Goal: Task Accomplishment & Management: Complete application form

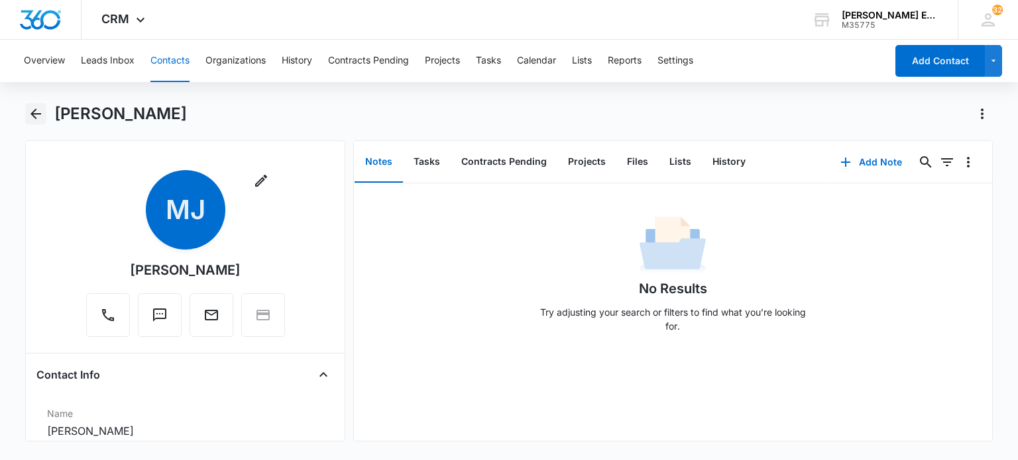
click at [31, 111] on icon "Back" at bounding box center [36, 114] width 16 height 16
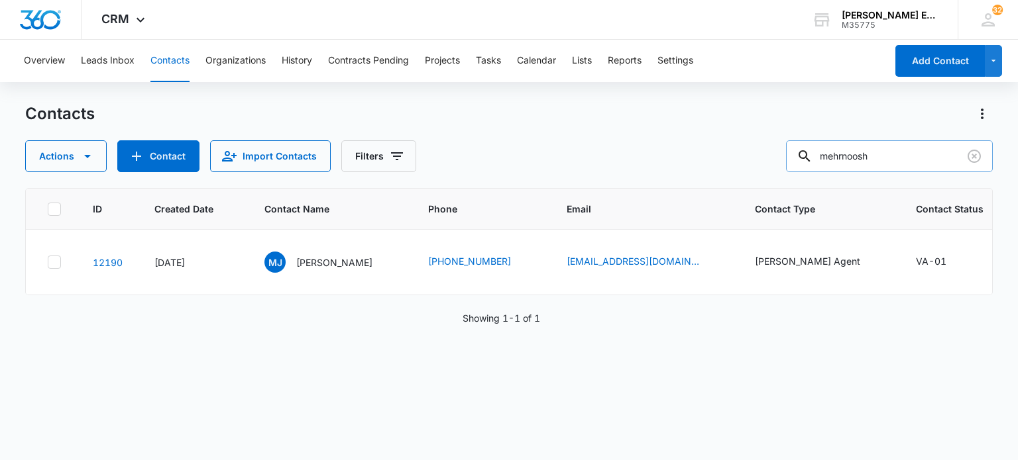
click at [873, 154] on input "mehrnoosh" at bounding box center [889, 156] width 207 height 32
type input "[PERSON_NAME]"
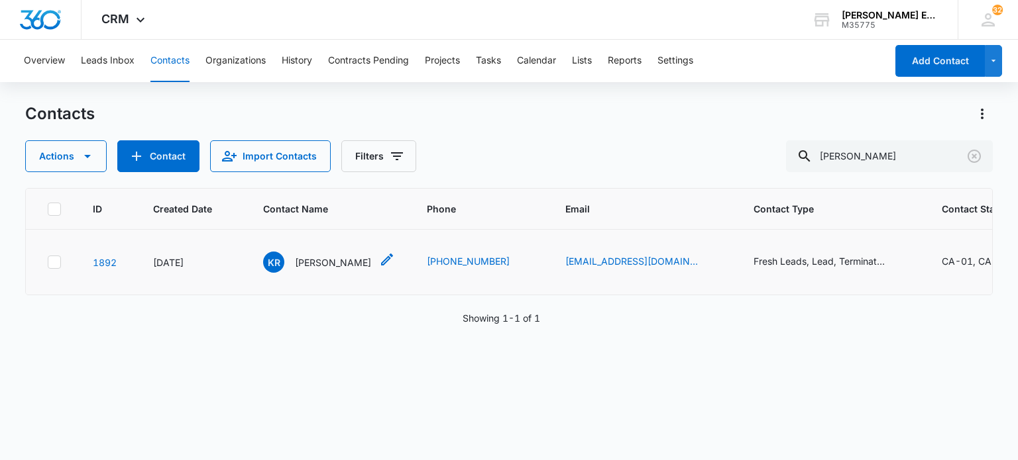
click at [346, 258] on p "[PERSON_NAME]" at bounding box center [333, 263] width 76 height 14
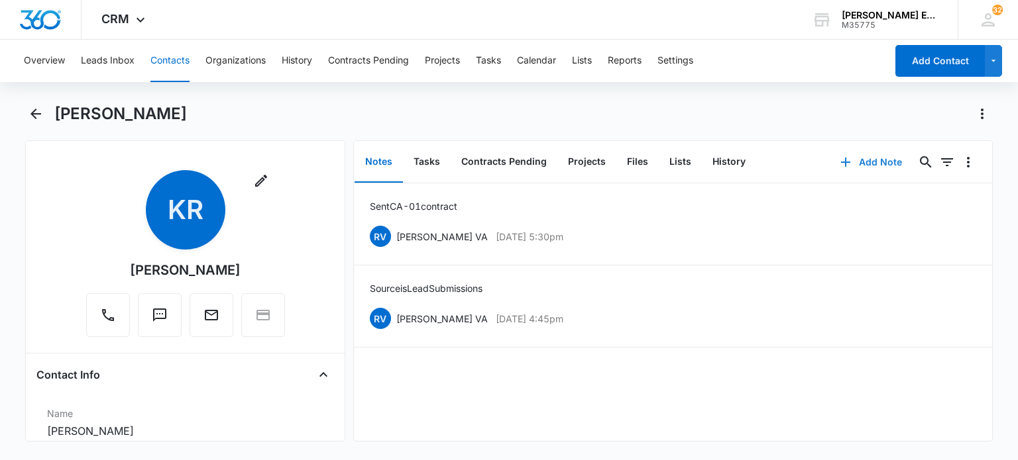
click at [865, 158] on button "Add Note" at bounding box center [871, 162] width 88 height 32
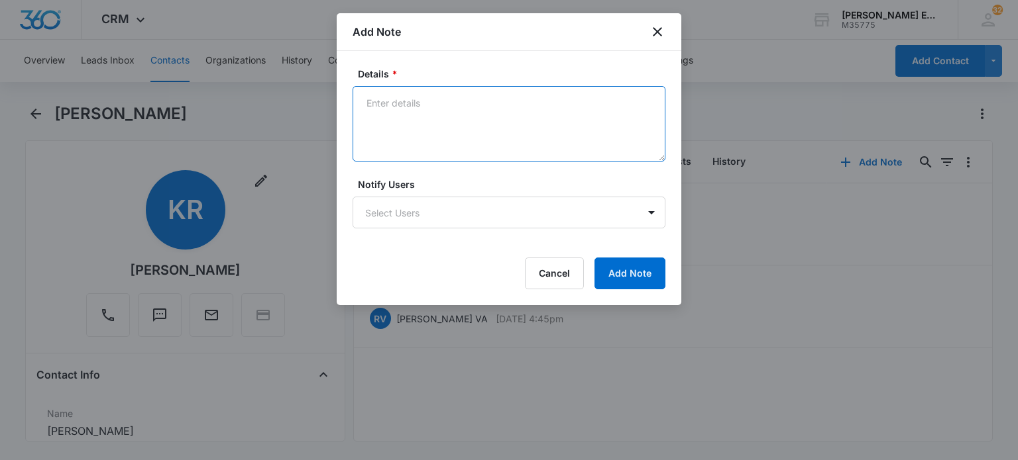
click at [464, 112] on textarea "Details *" at bounding box center [508, 124] width 313 height 76
paste textarea "Original Hire Date: [DATE] Term Date: [DATE] Rehire Date: [DATE]"
type textarea "Original Hire Date: [DATE] Term Date: [DATE] Rehire Date: [DATE]"
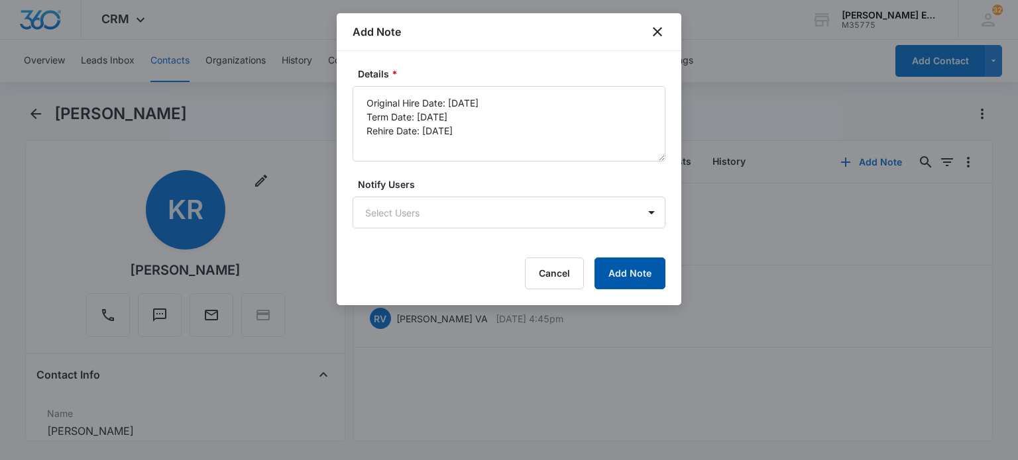
click at [635, 273] on button "Add Note" at bounding box center [629, 274] width 71 height 32
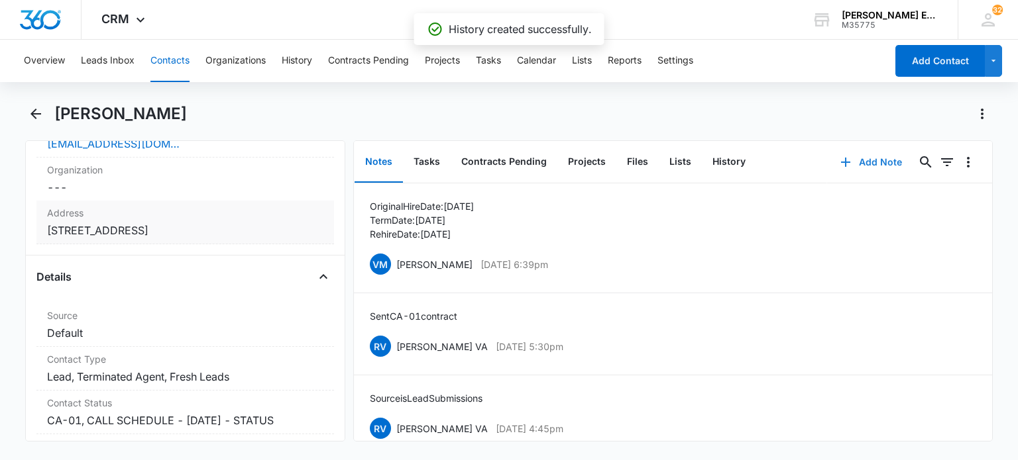
scroll to position [398, 0]
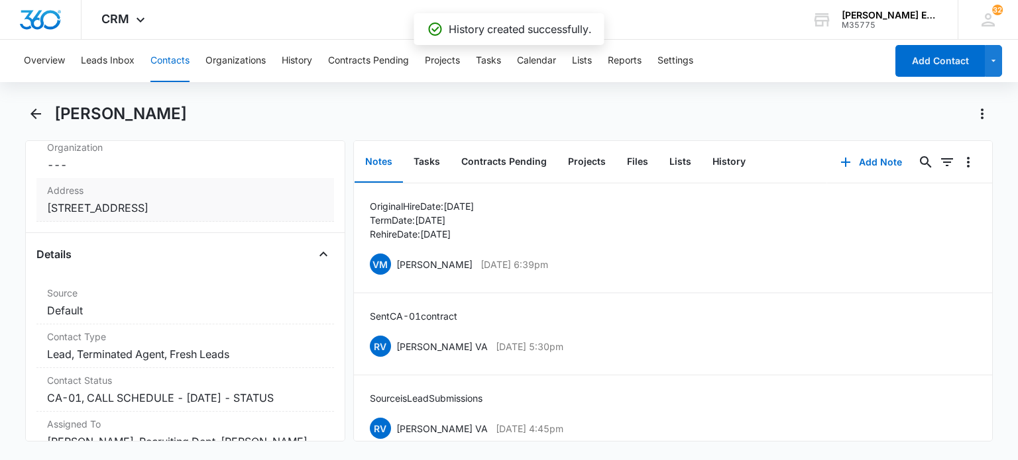
click at [182, 215] on dd "Cancel Save Changes [STREET_ADDRESS]" at bounding box center [185, 208] width 276 height 16
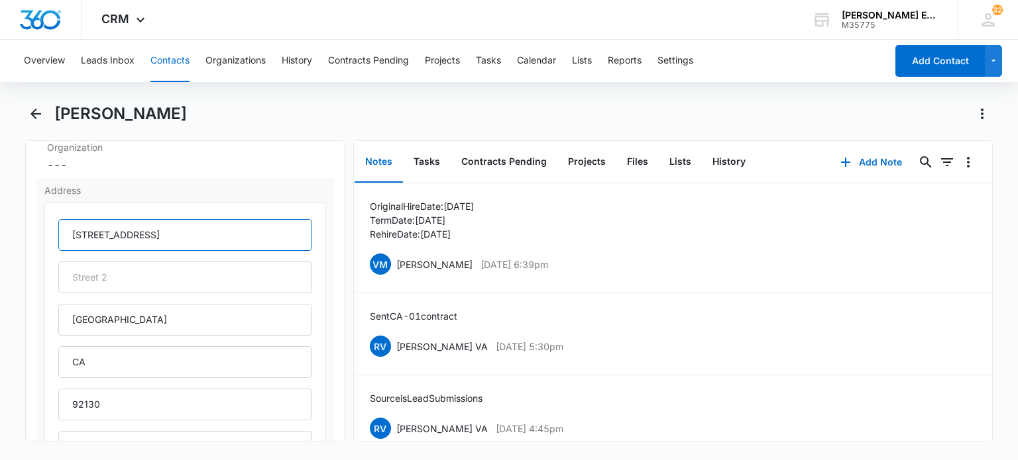
click at [209, 230] on input "[STREET_ADDRESS]" at bounding box center [184, 235] width 253 height 32
paste input "[STREET_ADDRESS]"
type input "[STREET_ADDRESS]"
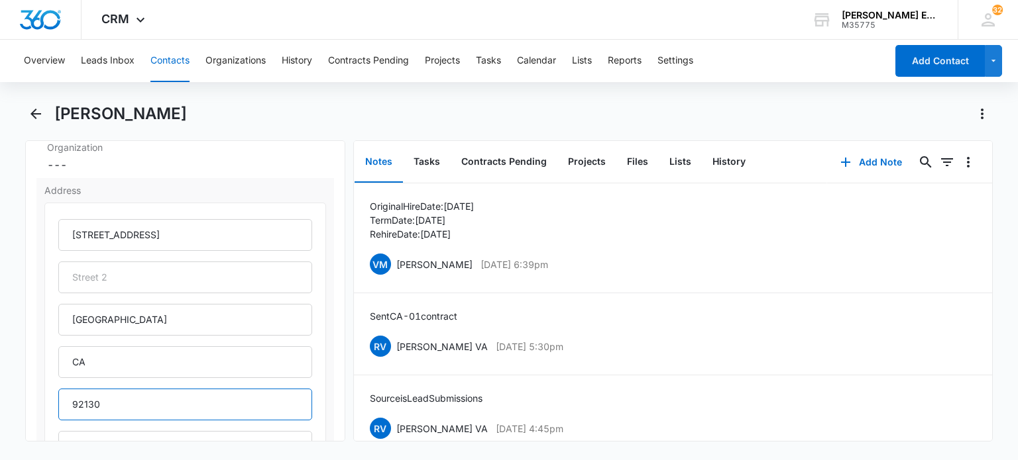
click at [95, 408] on input "92130" at bounding box center [184, 405] width 253 height 32
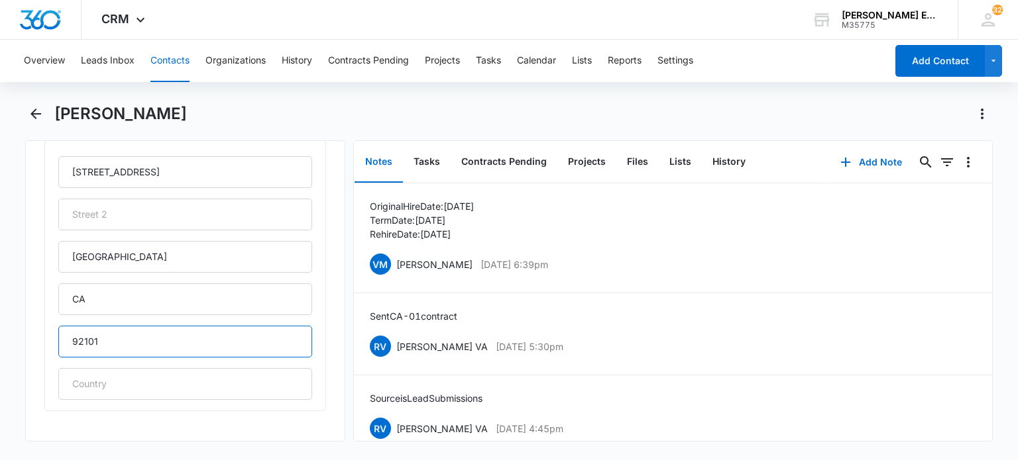
scroll to position [596, 0]
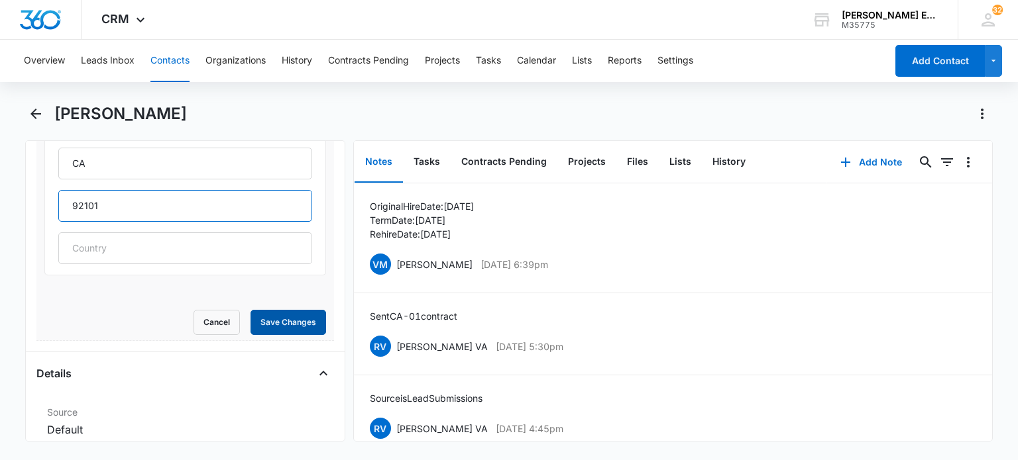
type input "92101"
click at [281, 323] on button "Save Changes" at bounding box center [288, 322] width 76 height 25
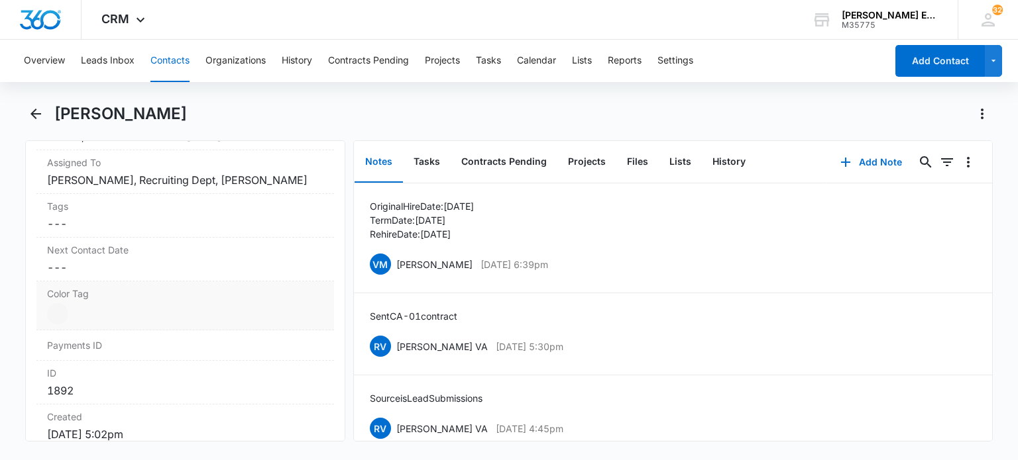
scroll to position [556, 0]
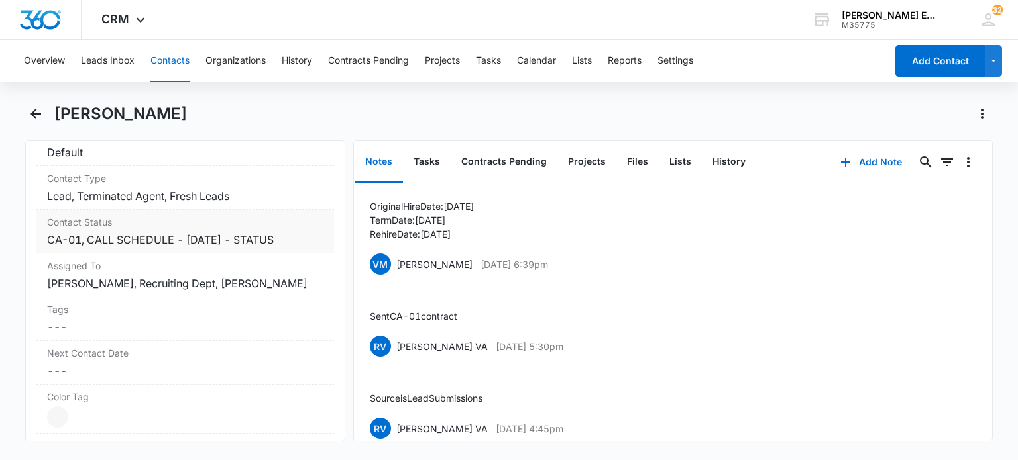
click at [211, 235] on dd "Cancel Save Changes CA-01, CALL SCHEDULE - [DATE] - STATUS" at bounding box center [185, 240] width 276 height 16
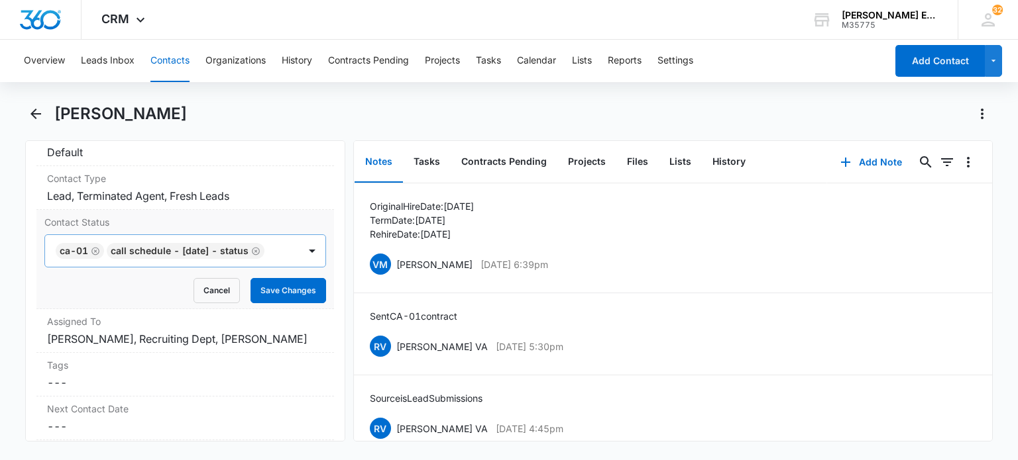
click at [251, 256] on icon "Remove CALL SCHEDULE - DEC 2024 - STATUS" at bounding box center [255, 251] width 9 height 10
click at [270, 290] on button "Save Changes" at bounding box center [288, 290] width 76 height 25
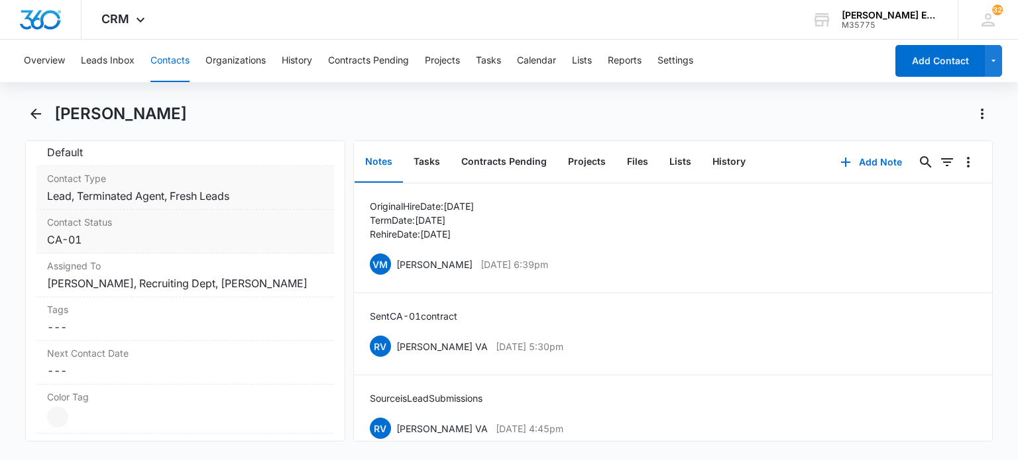
click at [177, 191] on dd "Cancel Save Changes Lead, Terminated Agent, Fresh Leads" at bounding box center [185, 196] width 276 height 16
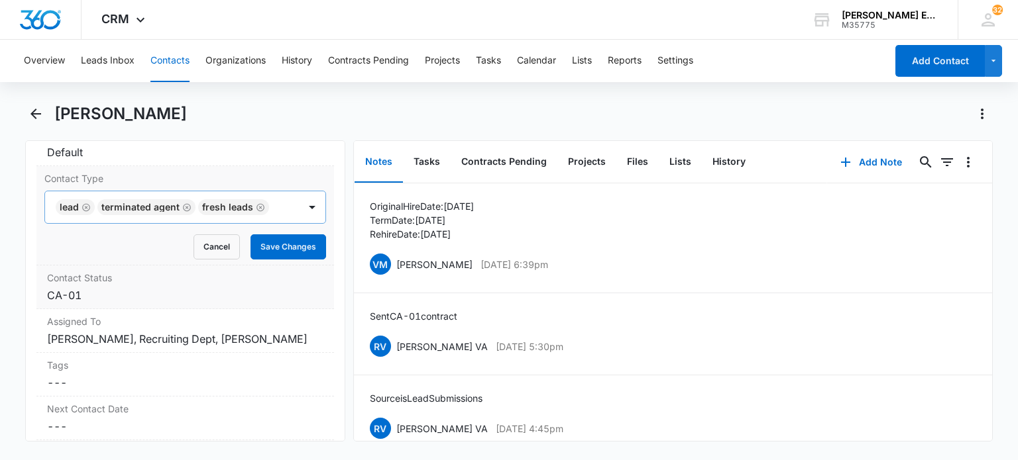
click at [85, 203] on icon "Remove Lead" at bounding box center [85, 208] width 9 height 10
click at [140, 205] on icon "Remove Terminated Agent" at bounding box center [144, 208] width 9 height 10
click at [113, 203] on icon "Remove Fresh Leads" at bounding box center [117, 208] width 9 height 10
click at [115, 206] on div at bounding box center [169, 207] width 224 height 19
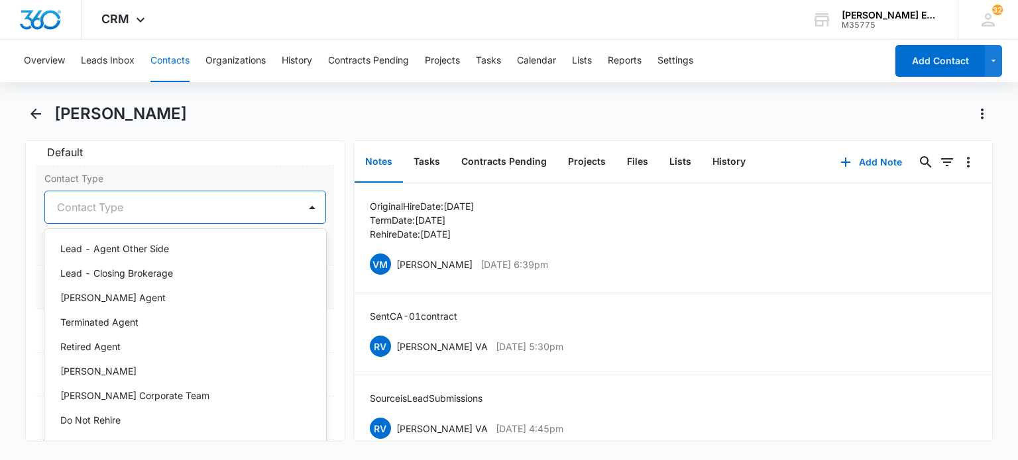
scroll to position [199, 0]
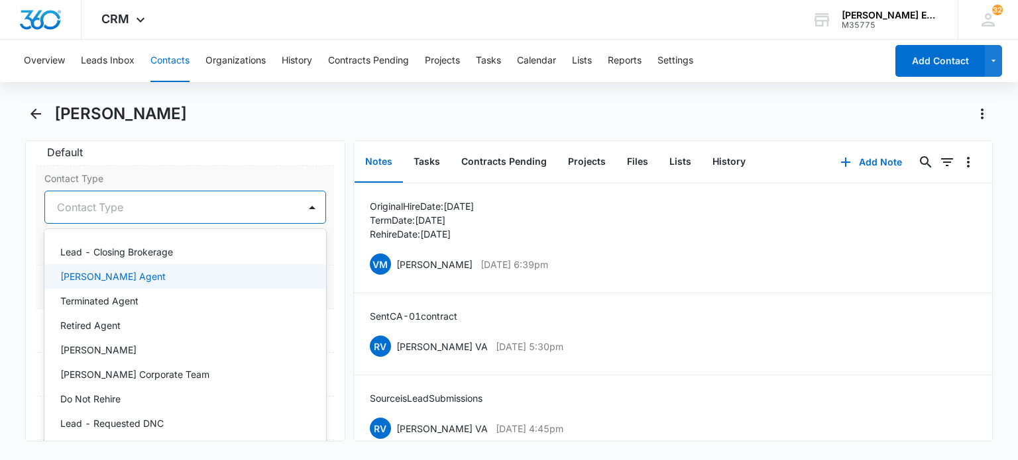
click at [129, 276] on p "[PERSON_NAME] Agent" at bounding box center [112, 277] width 105 height 14
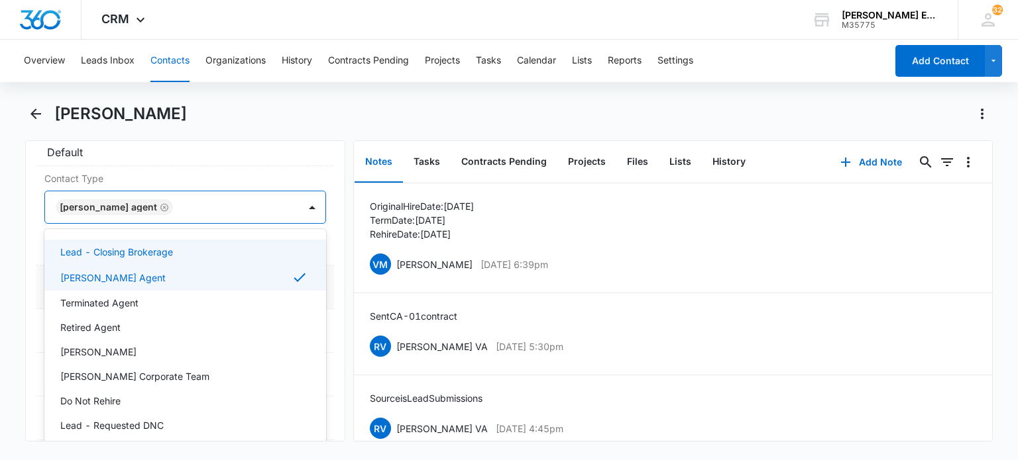
click at [11, 242] on main "[PERSON_NAME] Remove KR [PERSON_NAME] Contact Info Name Cancel Save Changes [PE…" at bounding box center [509, 280] width 1018 height 354
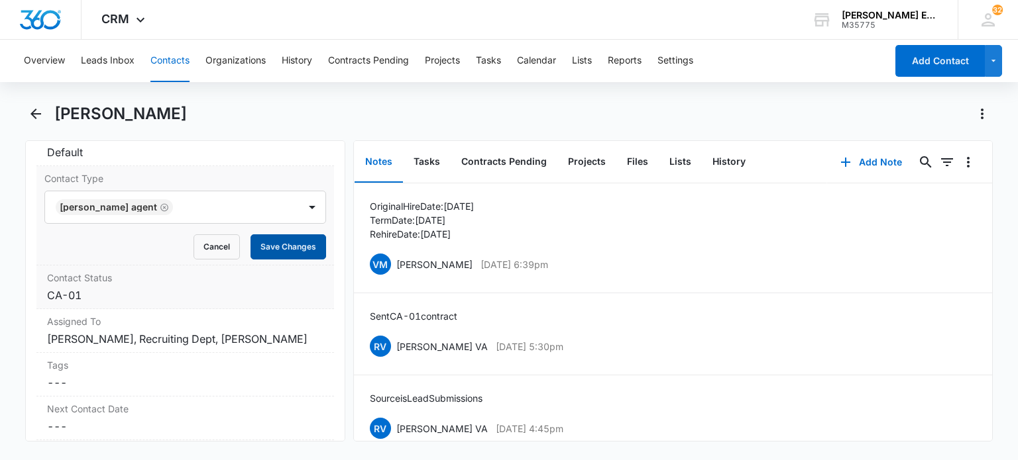
click at [284, 241] on button "Save Changes" at bounding box center [288, 247] width 76 height 25
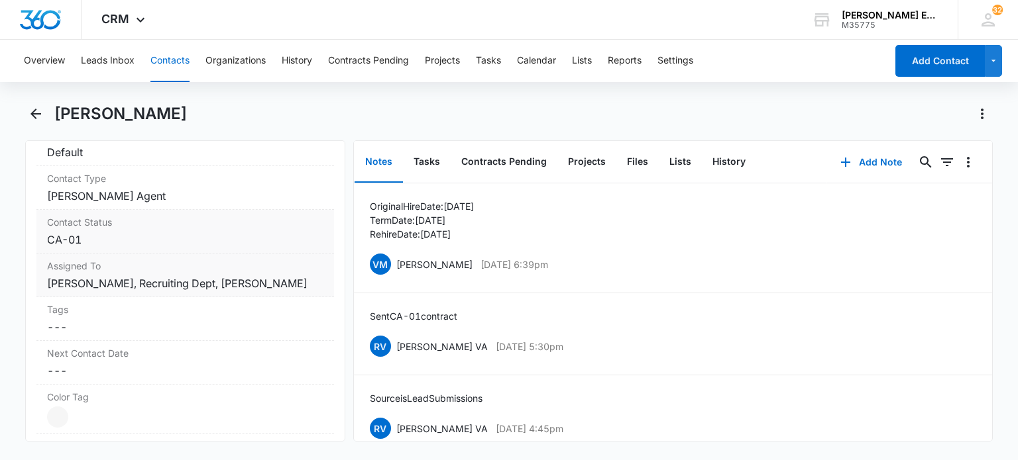
click at [219, 285] on dd "Cancel Save Changes [PERSON_NAME], Recruiting Dept, [PERSON_NAME]" at bounding box center [185, 284] width 276 height 16
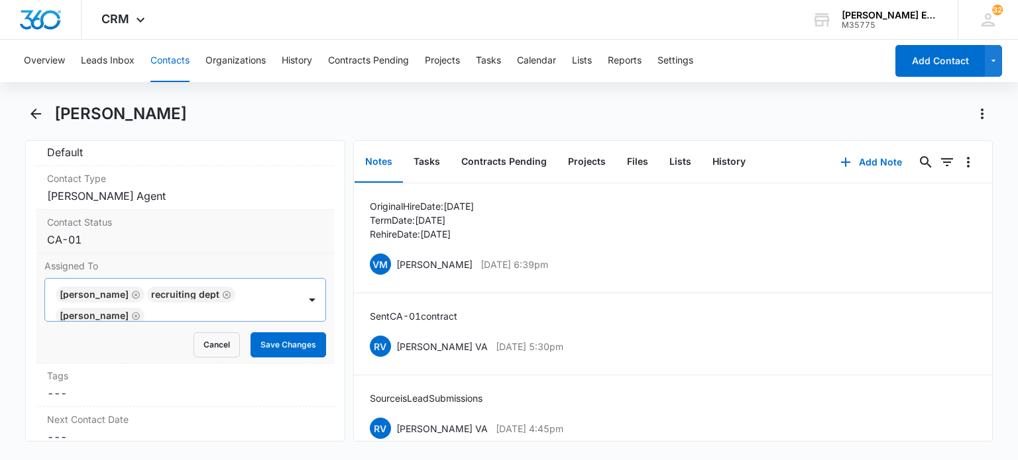
click at [229, 291] on icon "Remove Recruiting Dept" at bounding box center [227, 295] width 8 height 8
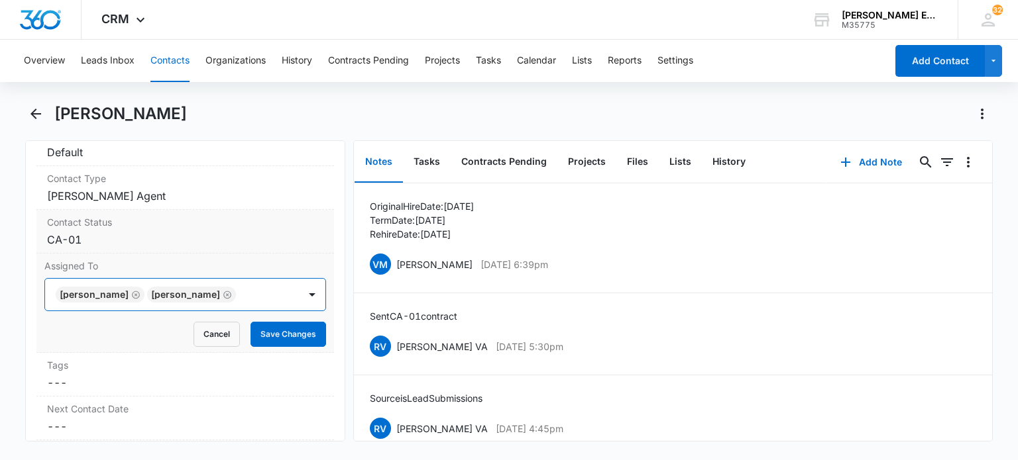
scroll to position [0, 0]
click at [224, 292] on icon "Remove Sandy Lynch" at bounding box center [228, 295] width 8 height 8
click at [288, 334] on button "Save Changes" at bounding box center [288, 334] width 76 height 25
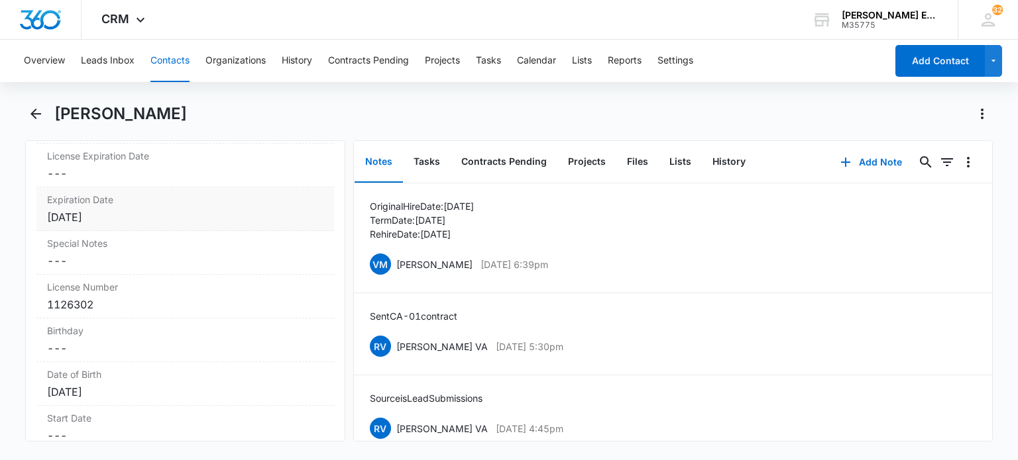
scroll to position [1285, 0]
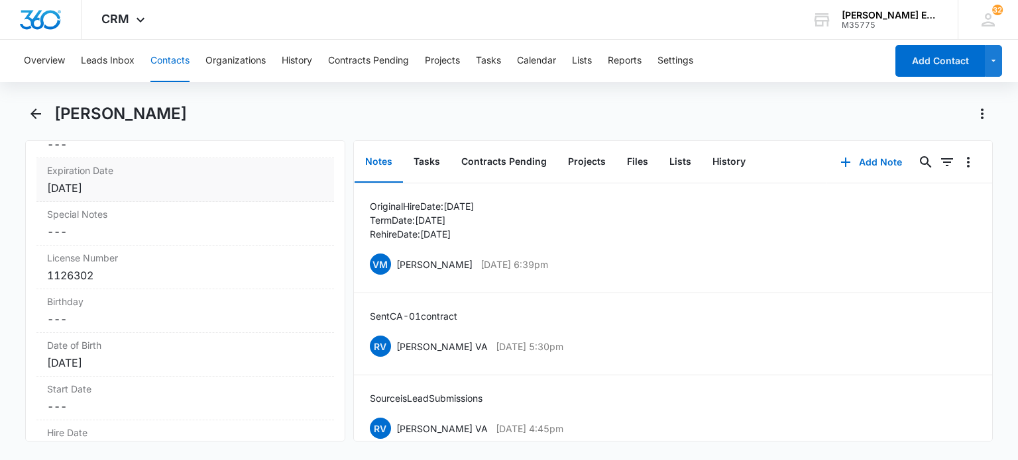
click at [145, 190] on div "[DATE]" at bounding box center [185, 188] width 276 height 16
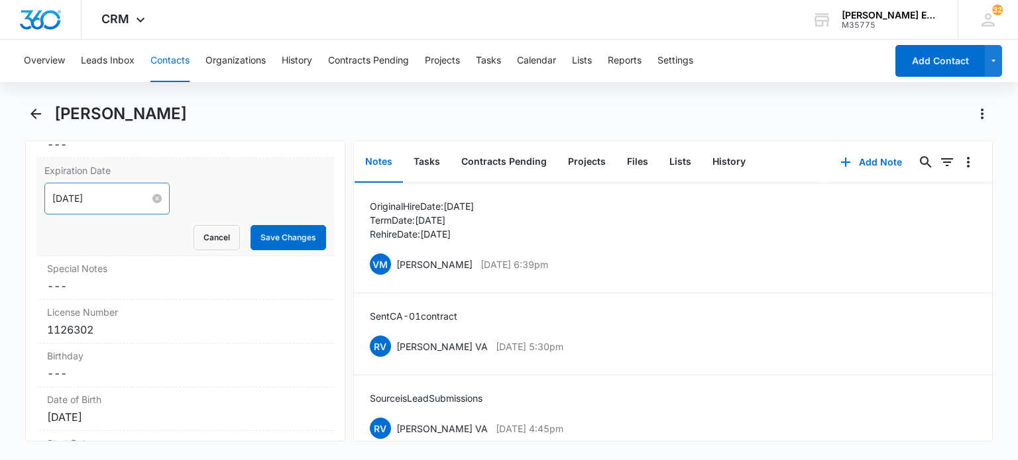
click at [127, 197] on input "[DATE]" at bounding box center [100, 198] width 97 height 15
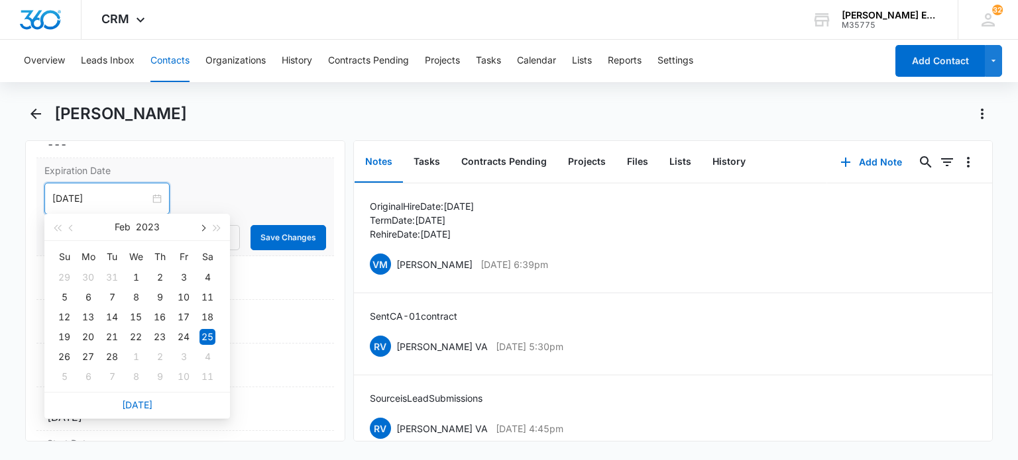
click at [203, 227] on span "button" at bounding box center [202, 228] width 7 height 7
click at [218, 227] on span "button" at bounding box center [217, 228] width 7 height 7
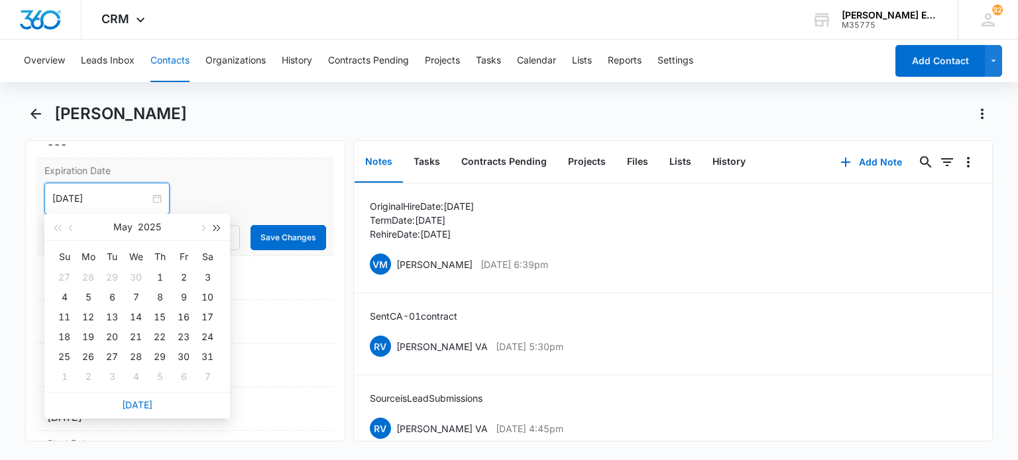
click at [218, 227] on span "button" at bounding box center [217, 228] width 7 height 7
click at [72, 227] on span "button" at bounding box center [72, 228] width 7 height 7
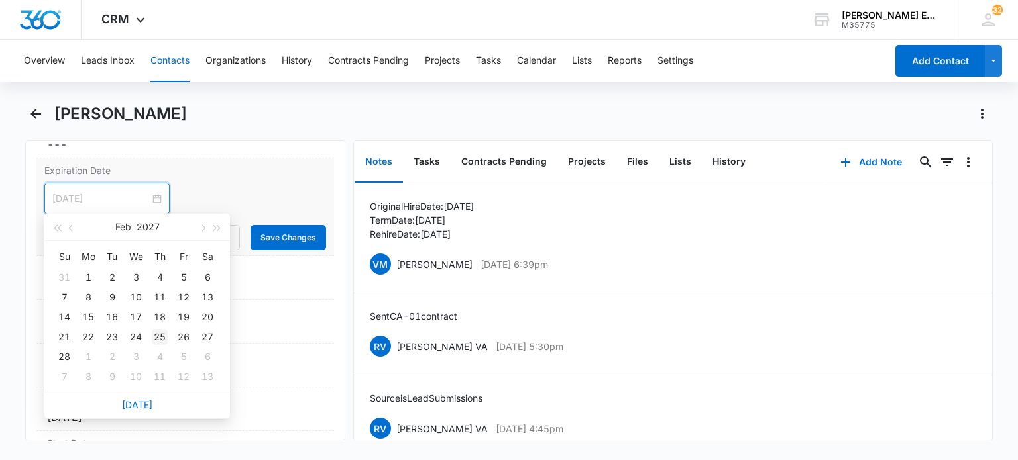
type input "[DATE]"
click at [159, 337] on div "25" at bounding box center [160, 337] width 16 height 16
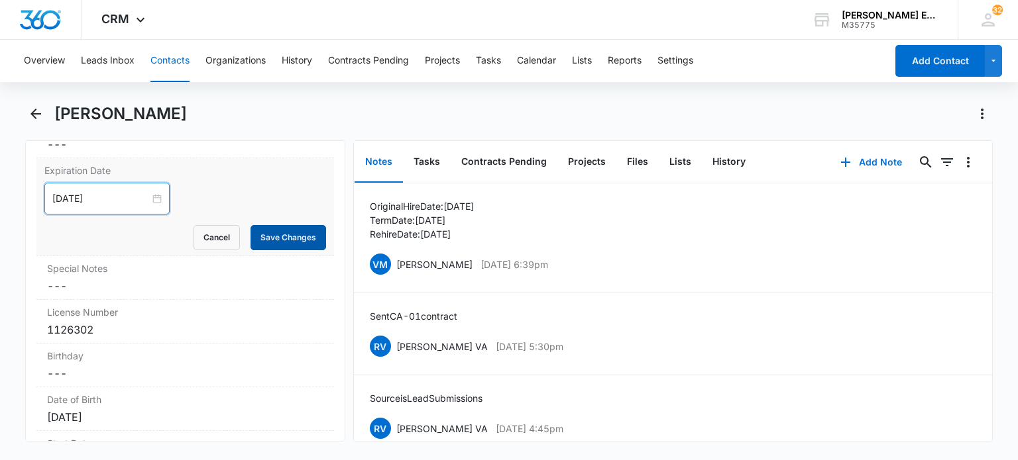
click at [289, 231] on button "Save Changes" at bounding box center [288, 237] width 76 height 25
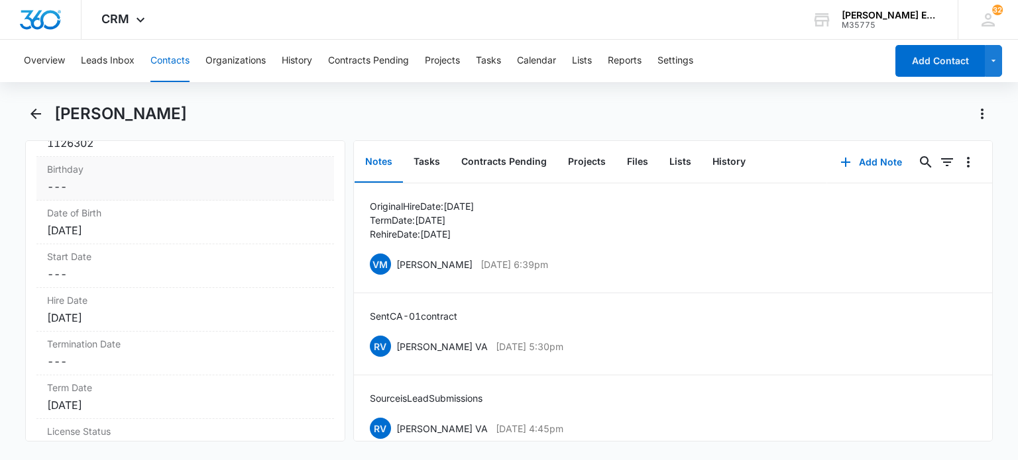
scroll to position [1483, 0]
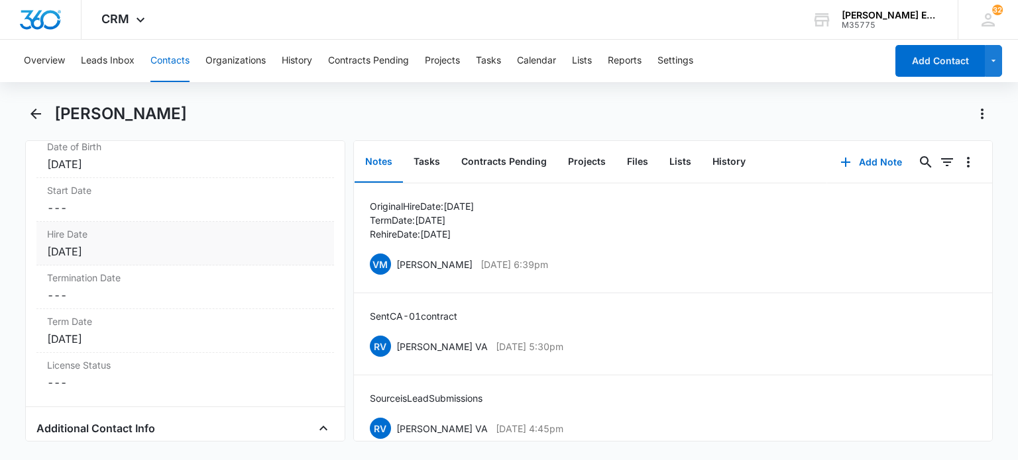
click at [140, 246] on div "[DATE]" at bounding box center [185, 252] width 276 height 16
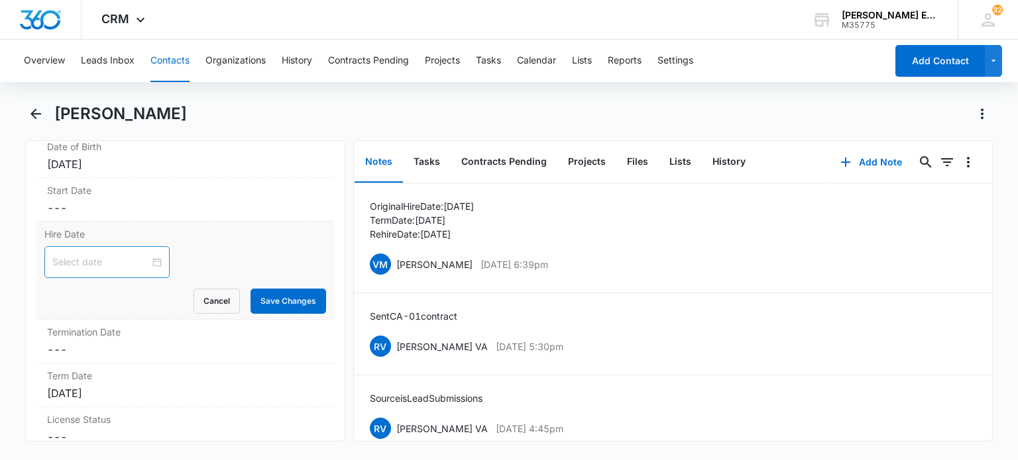
click at [105, 255] on input at bounding box center [100, 262] width 97 height 15
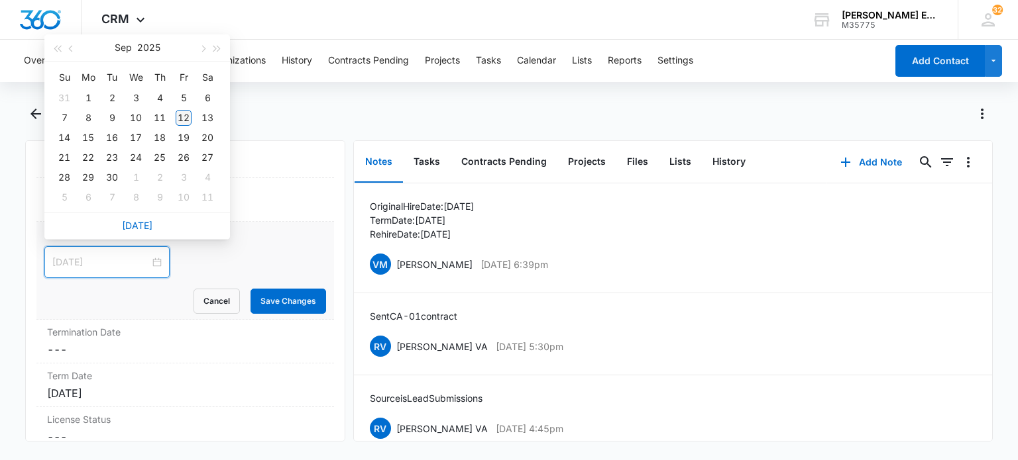
type input "[DATE]"
click at [184, 115] on div "12" at bounding box center [184, 118] width 16 height 16
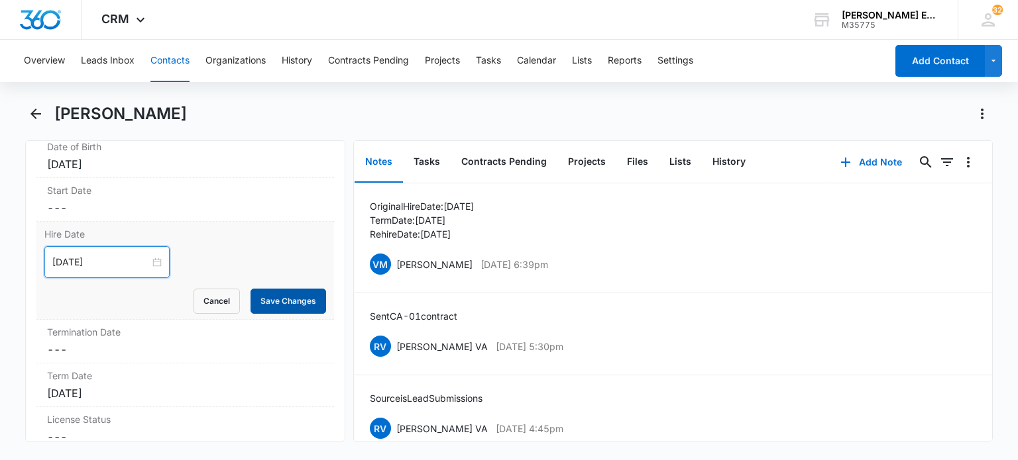
click at [265, 304] on button "Save Changes" at bounding box center [288, 301] width 76 height 25
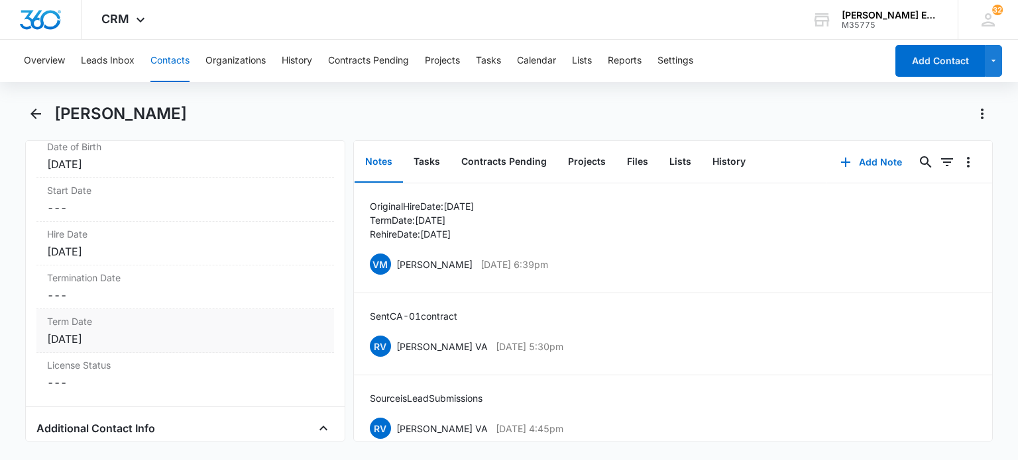
click at [133, 337] on div "[DATE]" at bounding box center [185, 339] width 276 height 16
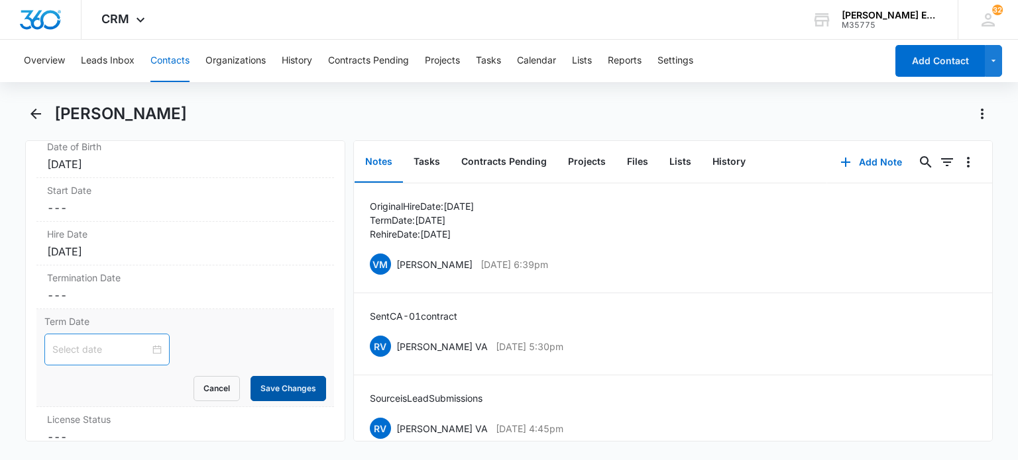
click at [266, 382] on button "Save Changes" at bounding box center [288, 388] width 76 height 25
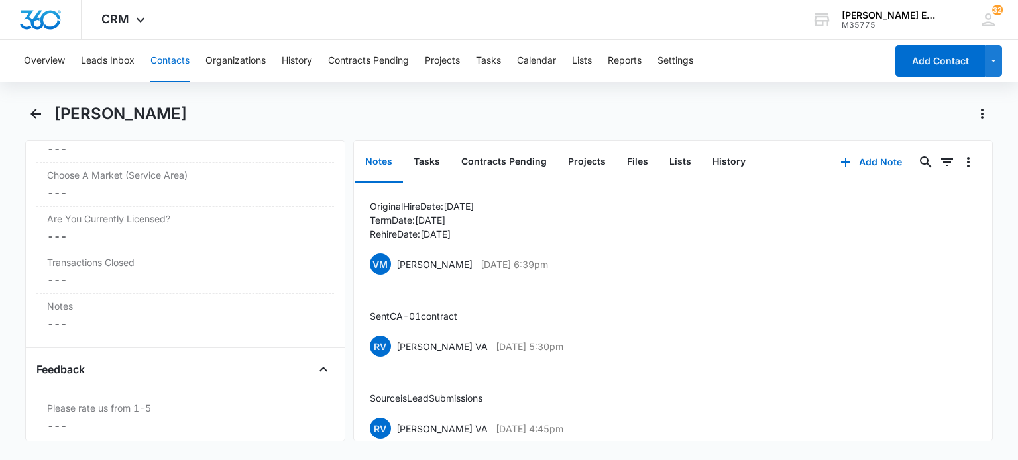
scroll to position [2013, 0]
click at [429, 163] on button "Tasks" at bounding box center [427, 162] width 48 height 41
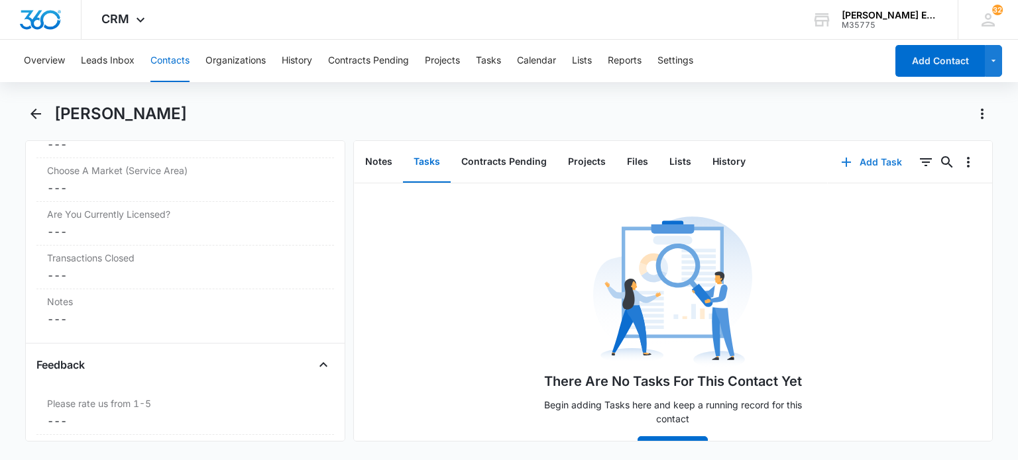
click at [875, 162] on button "Add Task" at bounding box center [870, 162] width 87 height 32
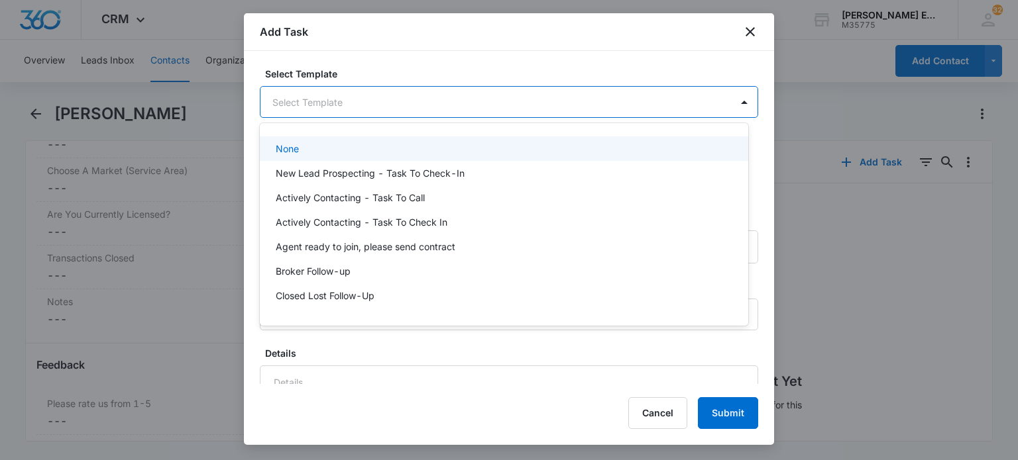
click at [451, 106] on body "CRM Apps Reputation Websites Forms CRM Email Social Shop Payments POS Content A…" at bounding box center [509, 230] width 1018 height 460
click at [485, 55] on div at bounding box center [509, 230] width 1018 height 460
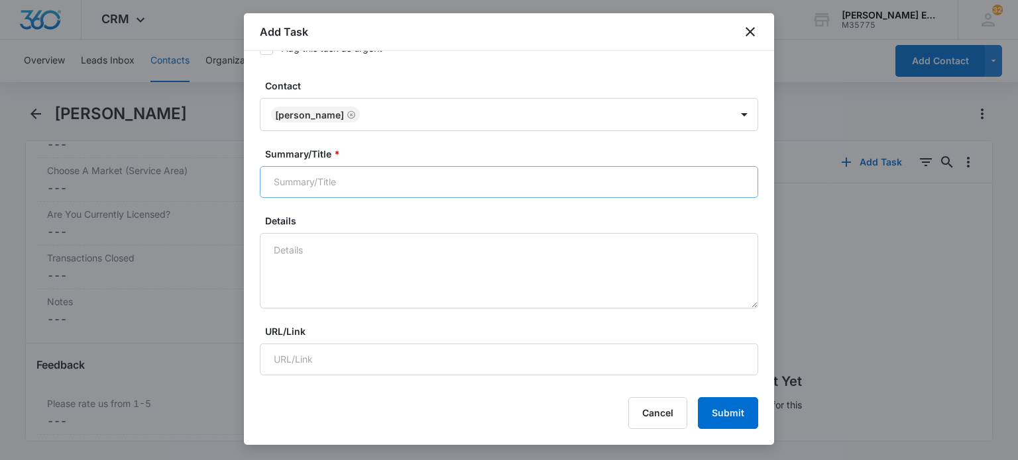
scroll to position [133, 0]
click at [386, 189] on input "Summary/Title *" at bounding box center [509, 182] width 498 height 32
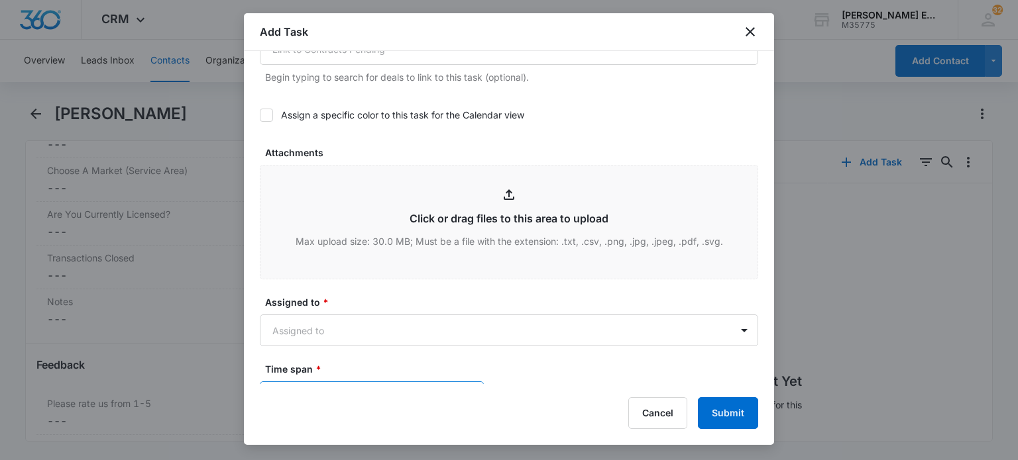
scroll to position [729, 0]
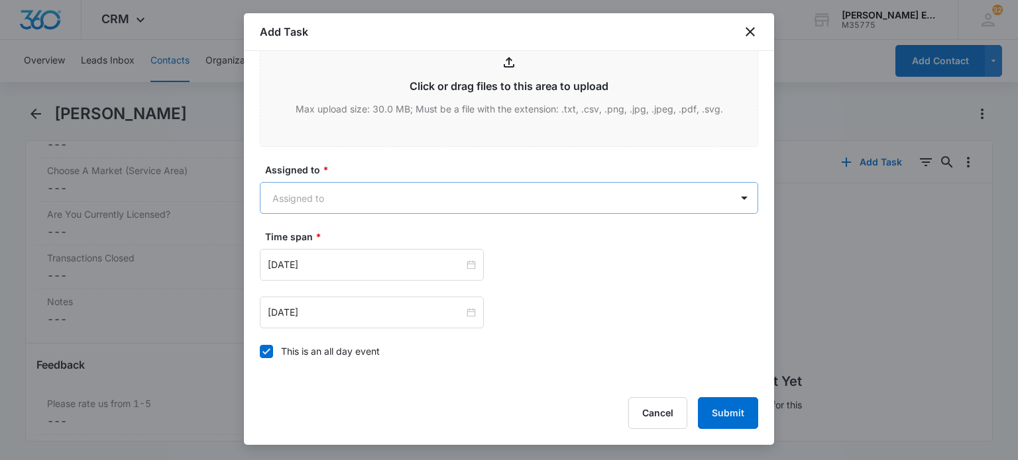
type input "New Agent Welcome Call"
click at [376, 202] on body "CRM Apps Reputation Websites Forms CRM Email Social Shop Payments POS Content A…" at bounding box center [509, 230] width 1018 height 460
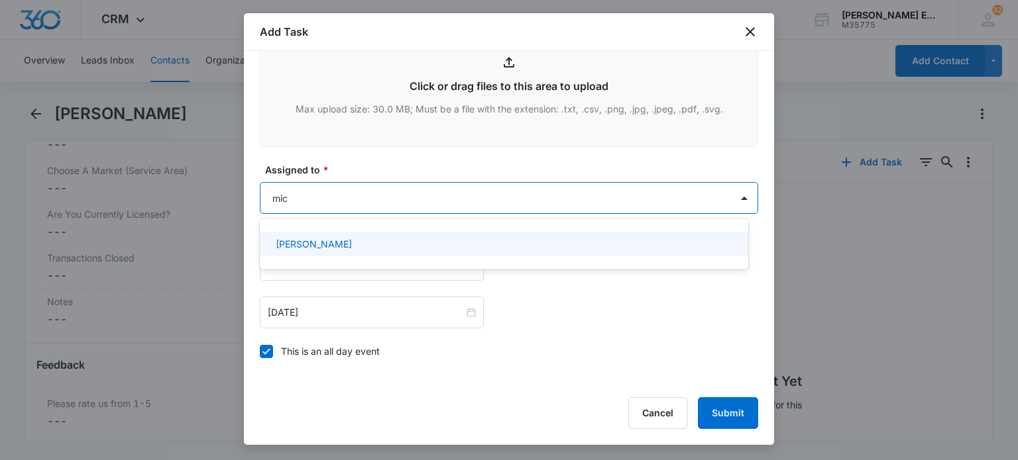
type input "mich"
click at [356, 243] on div "[PERSON_NAME]" at bounding box center [503, 244] width 454 height 14
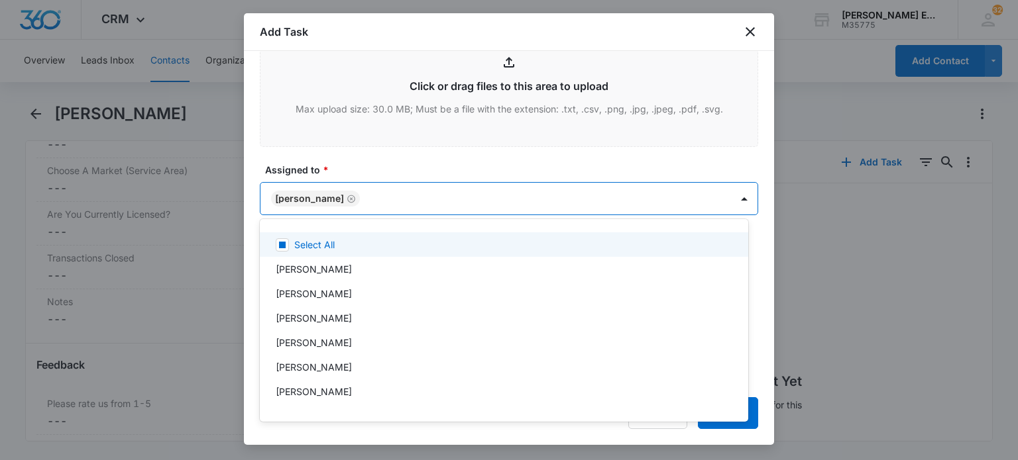
click at [400, 166] on div at bounding box center [509, 230] width 1018 height 460
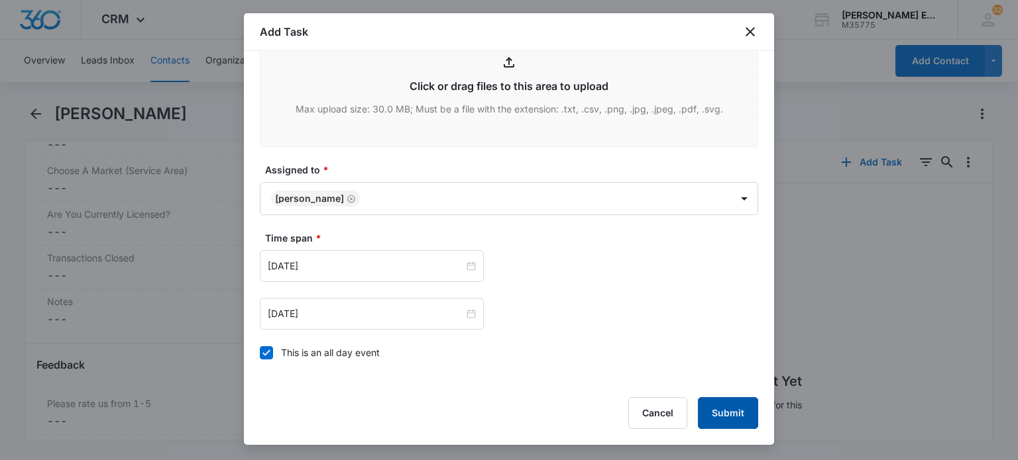
click at [733, 412] on button "Submit" at bounding box center [728, 414] width 60 height 32
